Goal: Information Seeking & Learning: Learn about a topic

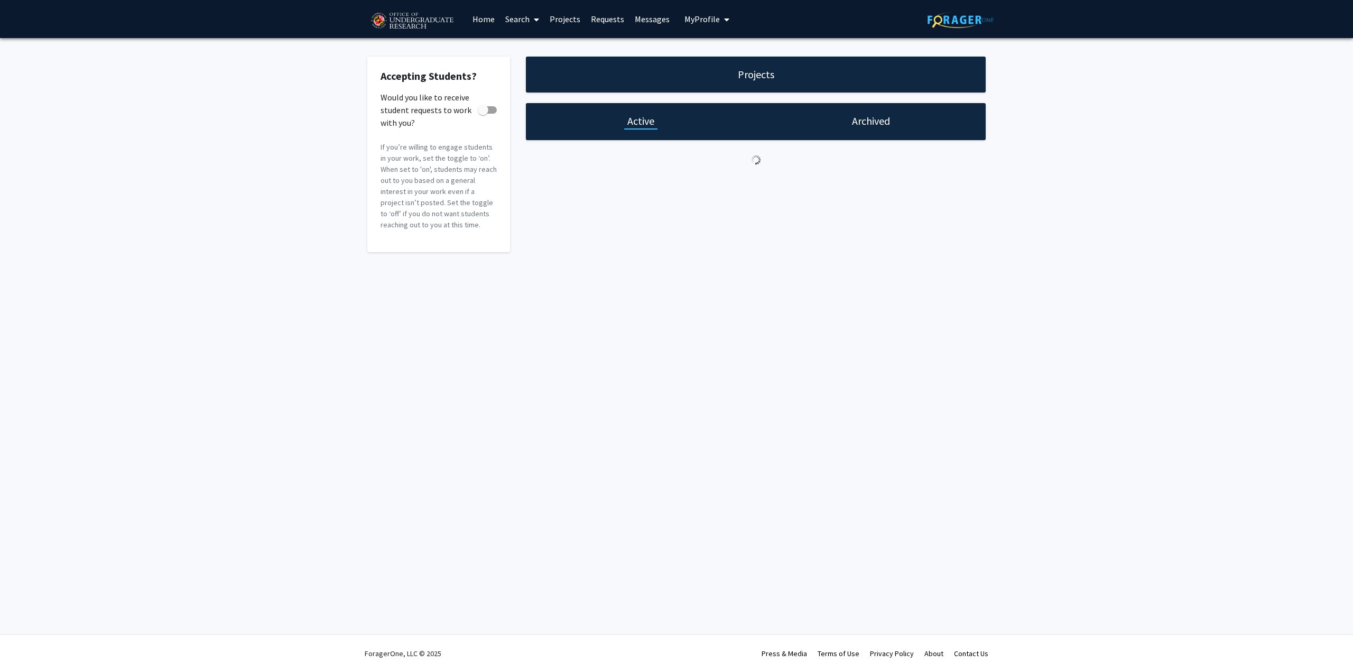
checkbox input "true"
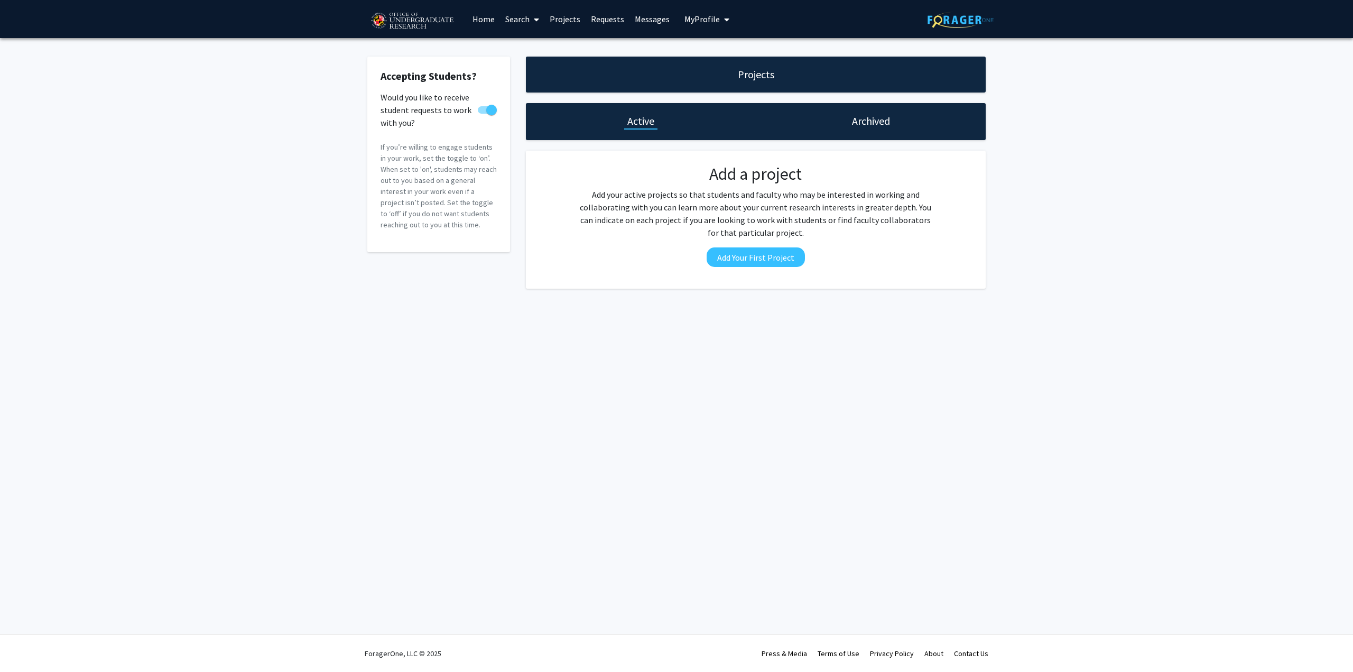
click at [621, 26] on link "Requests" at bounding box center [608, 19] width 44 height 37
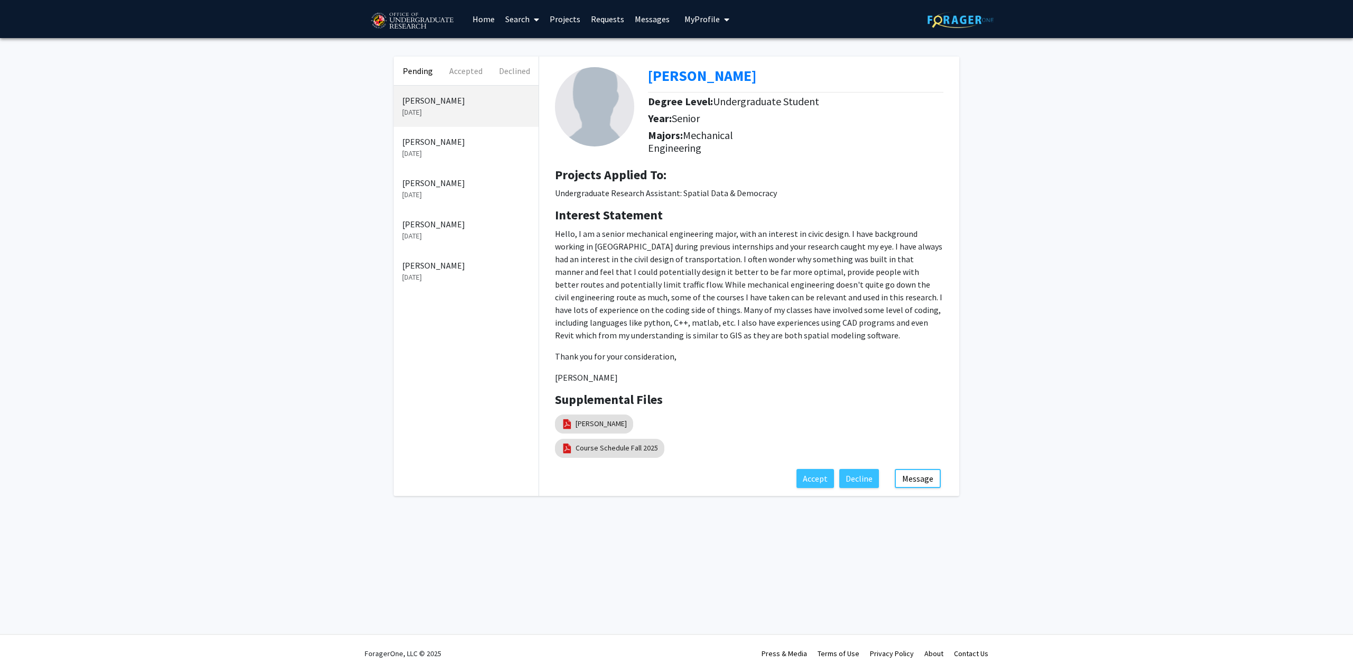
click at [488, 184] on p "[PERSON_NAME]" at bounding box center [466, 183] width 128 height 13
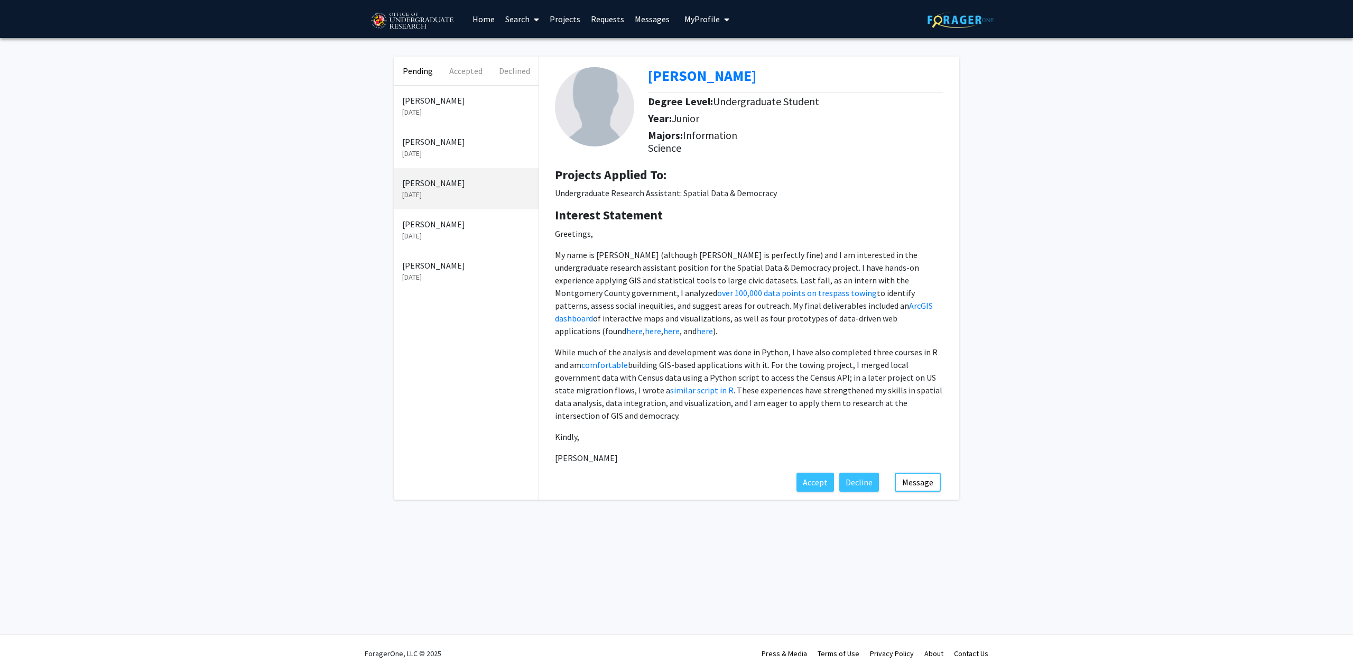
click at [573, 14] on link "Projects" at bounding box center [564, 19] width 41 height 37
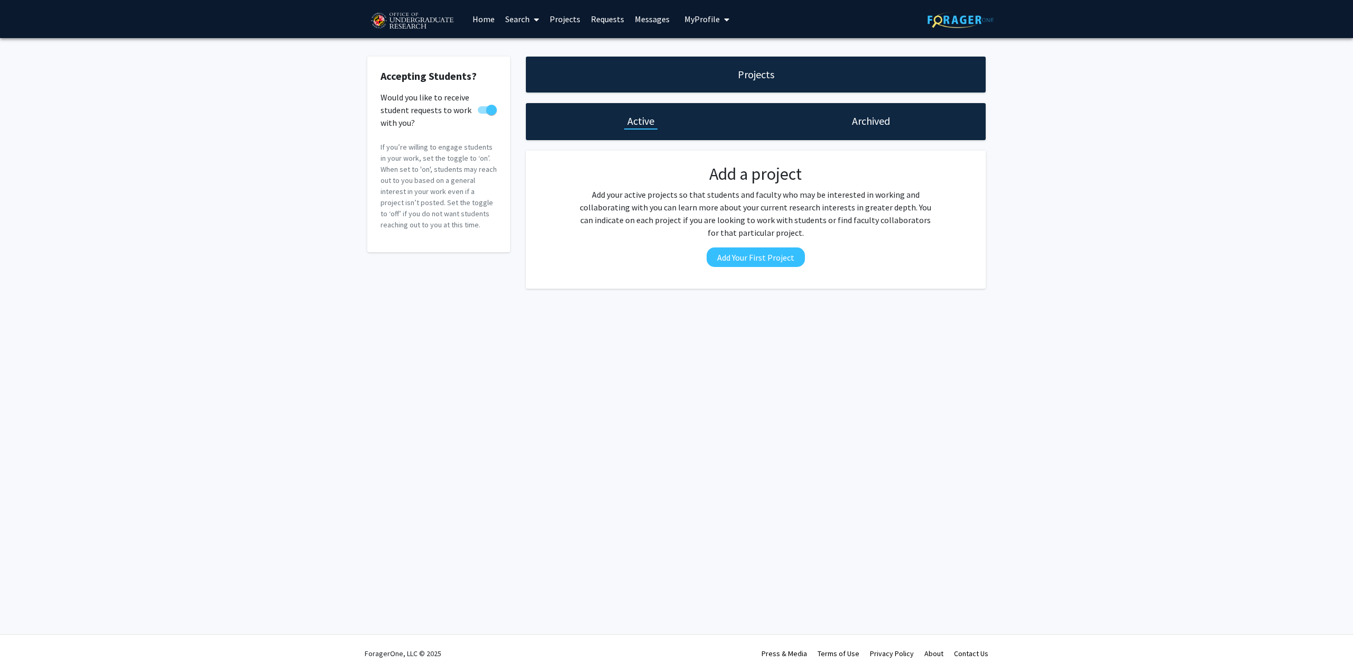
click at [879, 116] on h1 "Archived" at bounding box center [871, 121] width 38 height 15
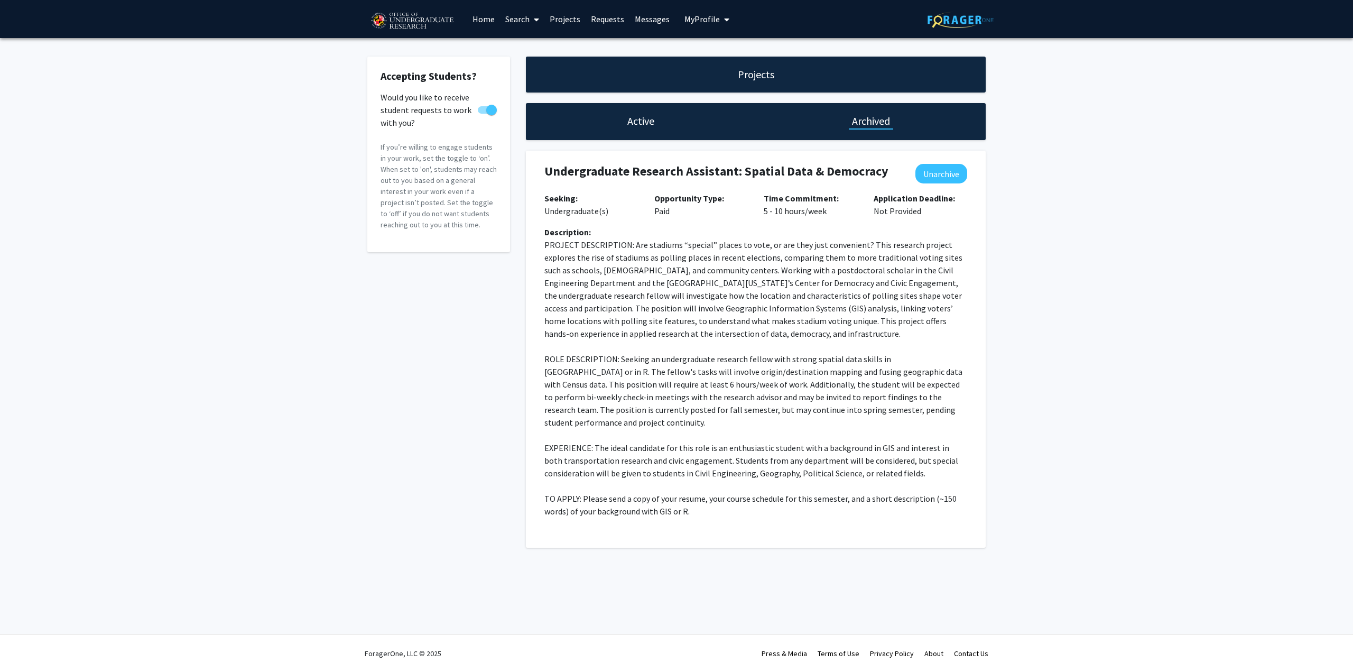
click at [564, 165] on h4 "Undergraduate Research Assistant: Spatial Data & Democracy" at bounding box center [717, 171] width 347 height 15
drag, startPoint x: 564, startPoint y: 165, endPoint x: 702, endPoint y: 181, distance: 138.8
click at [702, 181] on div "Undergraduate Research Assistant: Spatial Data & Democracy" at bounding box center [717, 174] width 347 height 20
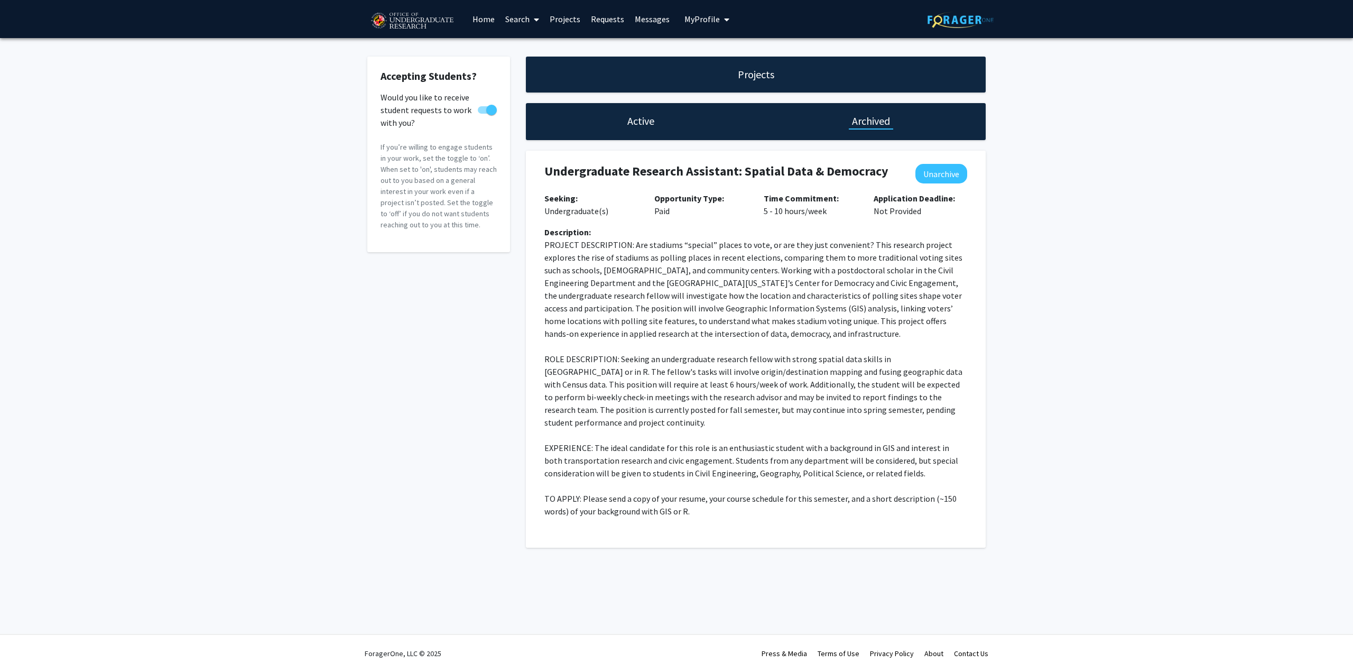
click at [714, 171] on h4 "Undergraduate Research Assistant: Spatial Data & Democracy" at bounding box center [717, 171] width 347 height 15
drag, startPoint x: 714, startPoint y: 171, endPoint x: 597, endPoint y: 164, distance: 117.6
click at [597, 164] on h4 "Undergraduate Research Assistant: Spatial Data & Democracy" at bounding box center [717, 171] width 347 height 15
copy h4 "Undergraduate Research Assistant"
click at [786, 372] on p "ROLE DESCRIPTION: Seeking an undergraduate research fellow with strong spatial …" at bounding box center [755, 390] width 423 height 76
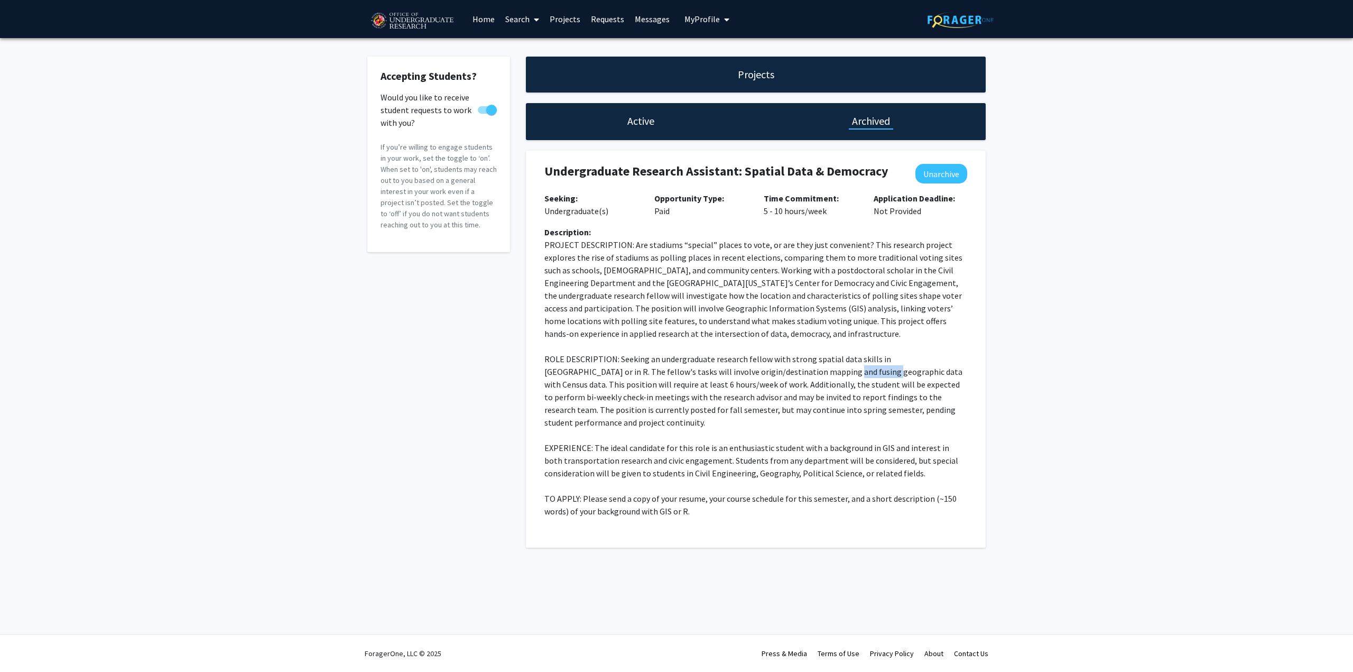
click at [786, 372] on p "ROLE DESCRIPTION: Seeking an undergraduate research fellow with strong spatial …" at bounding box center [755, 390] width 423 height 76
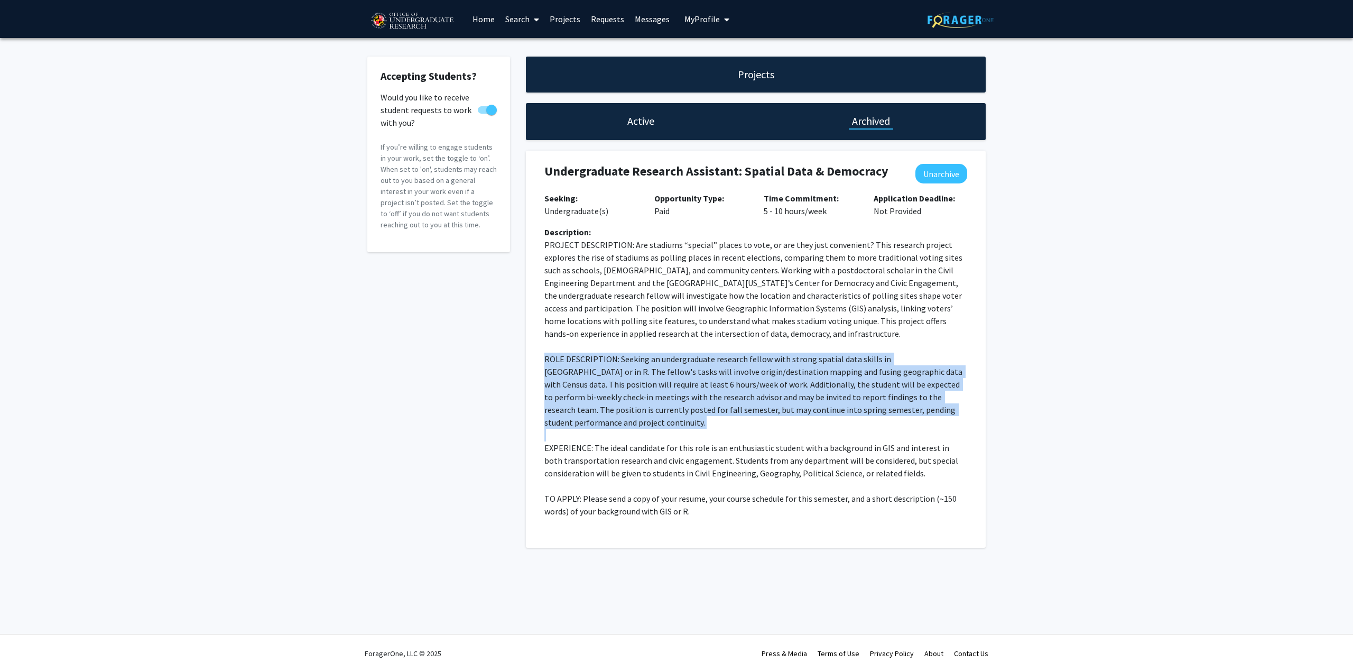
click at [786, 372] on p "ROLE DESCRIPTION: Seeking an undergraduate research fellow with strong spatial …" at bounding box center [755, 390] width 423 height 76
click at [792, 380] on p "ROLE DESCRIPTION: Seeking an undergraduate research fellow with strong spatial …" at bounding box center [755, 390] width 423 height 76
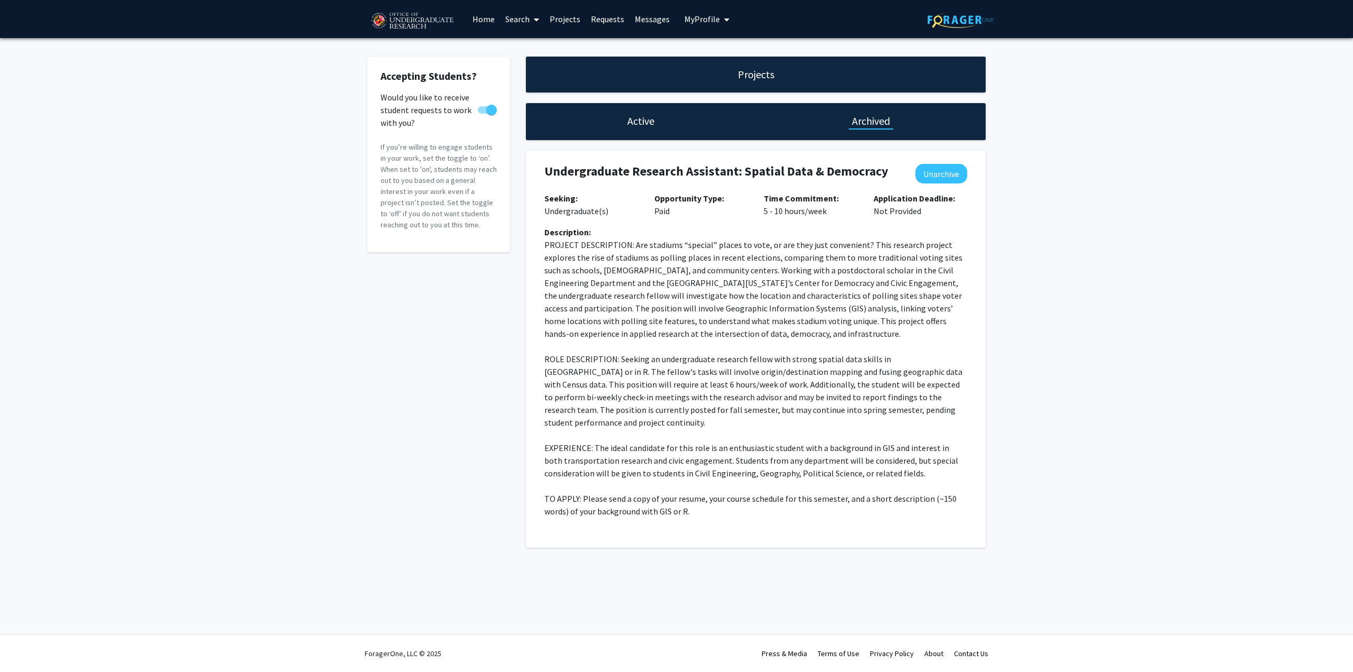
click at [897, 370] on p "ROLE DESCRIPTION: Seeking an undergraduate research fellow with strong spatial …" at bounding box center [755, 390] width 423 height 76
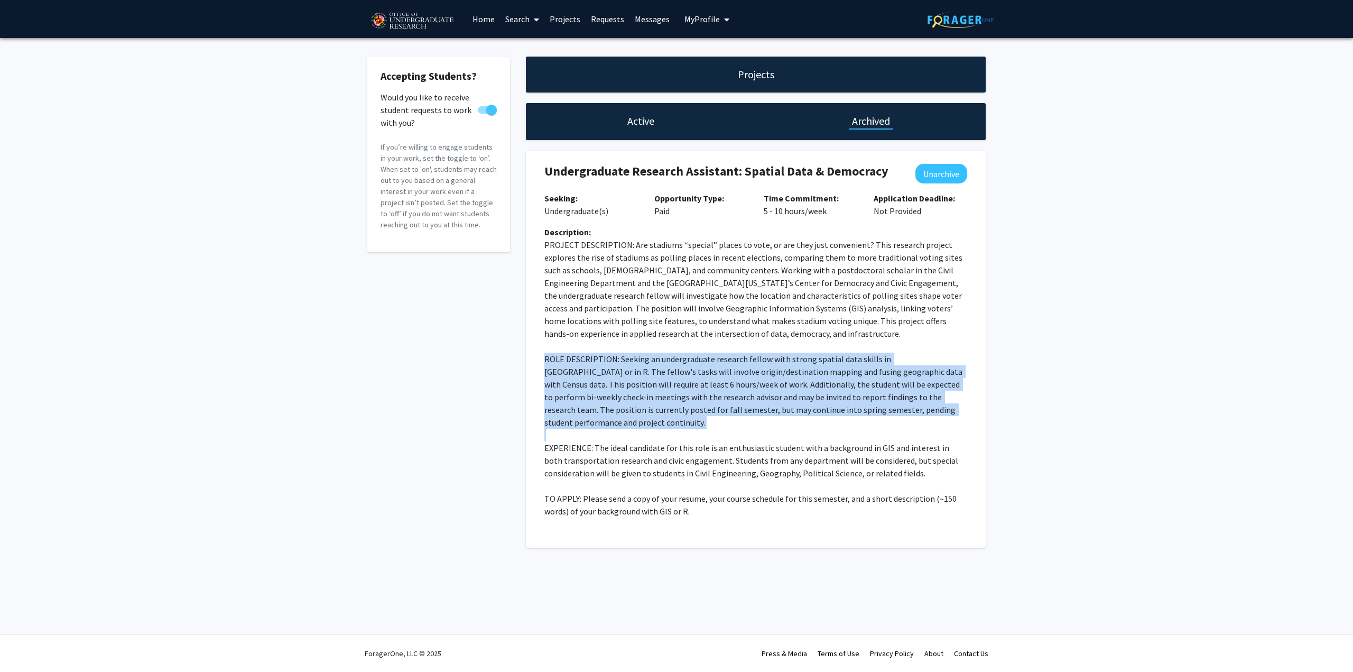
click at [897, 370] on p "ROLE DESCRIPTION: Seeking an undergraduate research fellow with strong spatial …" at bounding box center [755, 390] width 423 height 76
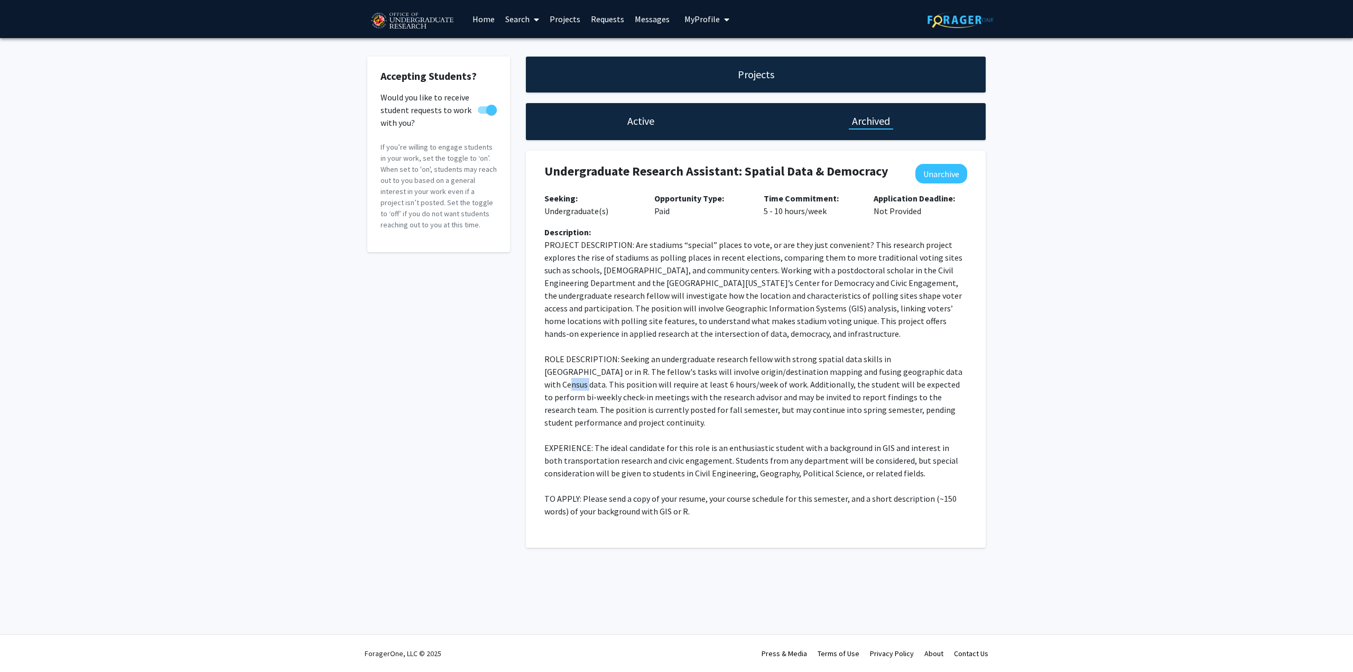
click at [897, 370] on p "ROLE DESCRIPTION: Seeking an undergraduate research fellow with strong spatial …" at bounding box center [755, 390] width 423 height 76
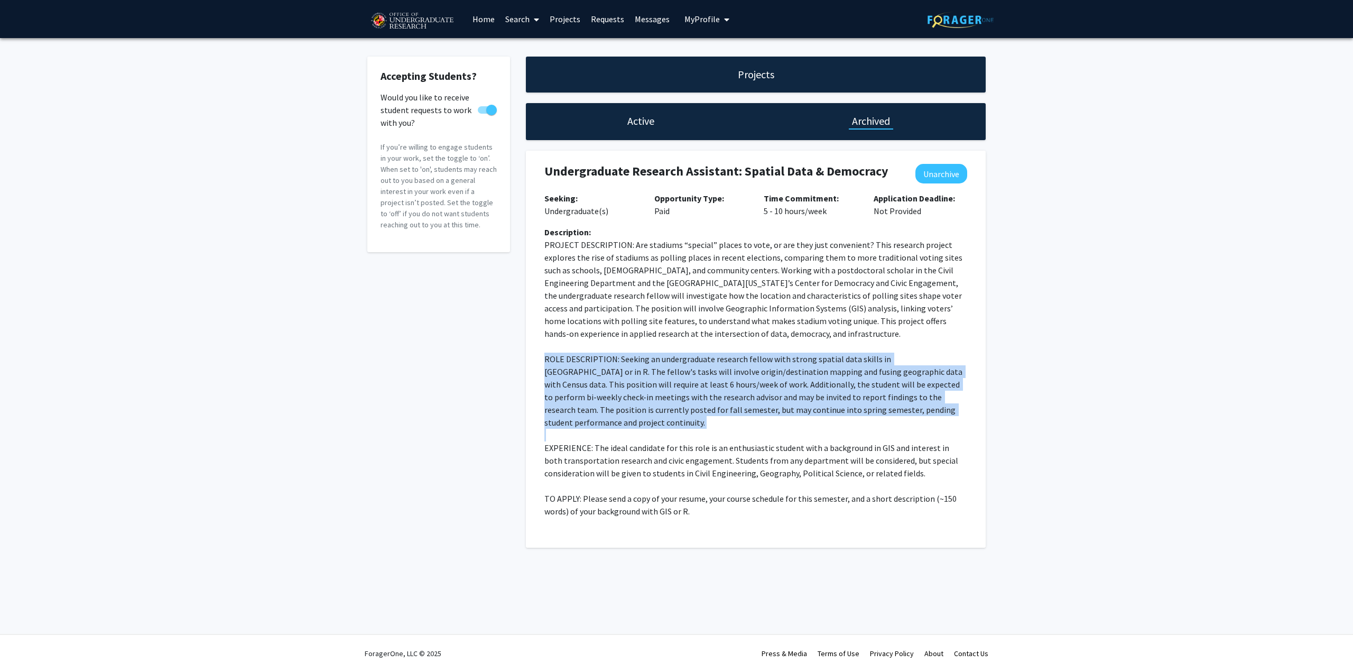
click at [897, 370] on p "ROLE DESCRIPTION: Seeking an undergraduate research fellow with strong spatial …" at bounding box center [755, 390] width 423 height 76
drag, startPoint x: 894, startPoint y: 370, endPoint x: 930, endPoint y: 411, distance: 54.3
click at [930, 411] on p "ROLE DESCRIPTION: Seeking an undergraduate research fellow with strong spatial …" at bounding box center [755, 390] width 423 height 76
copy p "This position will require at least 6 hours/week of work. Additionally, the stu…"
